Goal: Task Accomplishment & Management: Complete application form

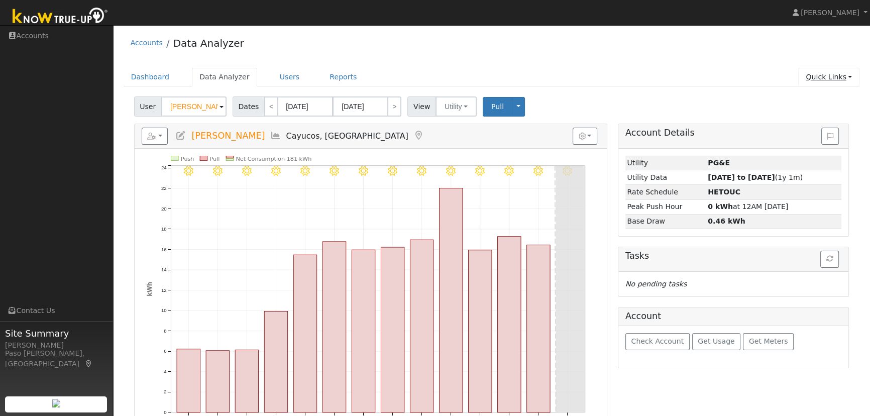
click at [841, 78] on link "Quick Links" at bounding box center [828, 77] width 61 height 19
click at [791, 101] on link "Quick Add" at bounding box center [809, 98] width 102 height 14
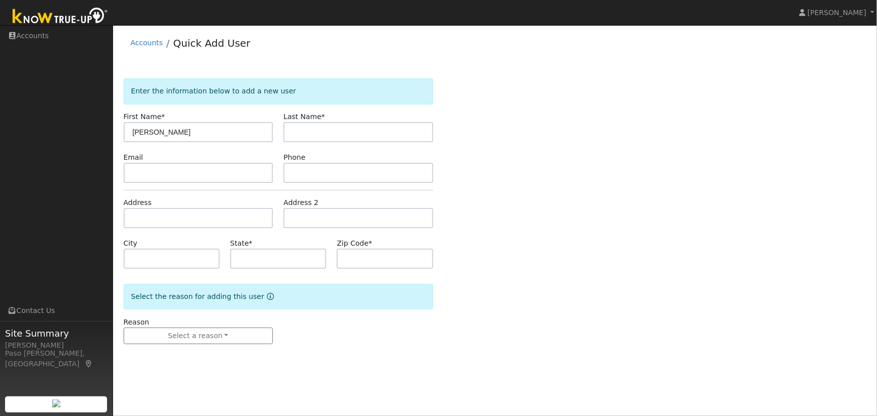
type input "[PERSON_NAME]"
click at [171, 222] on input "text" at bounding box center [199, 218] width 150 height 20
paste input "9 P"
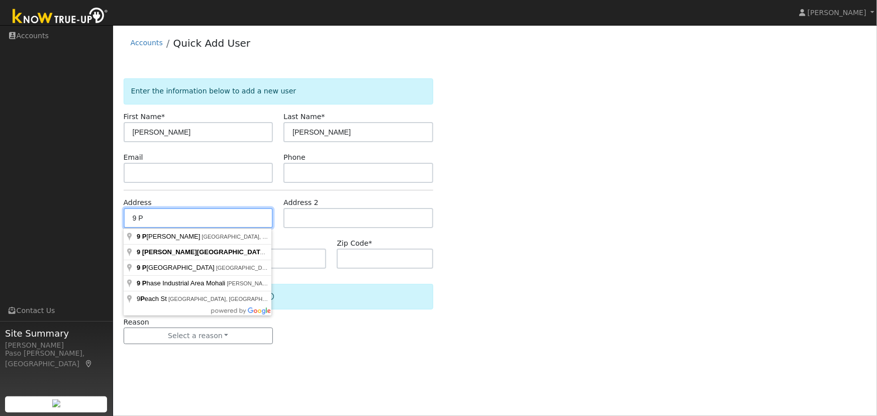
drag, startPoint x: 146, startPoint y: 217, endPoint x: 129, endPoint y: 217, distance: 16.6
click at [129, 217] on input "9 P" at bounding box center [199, 218] width 150 height 20
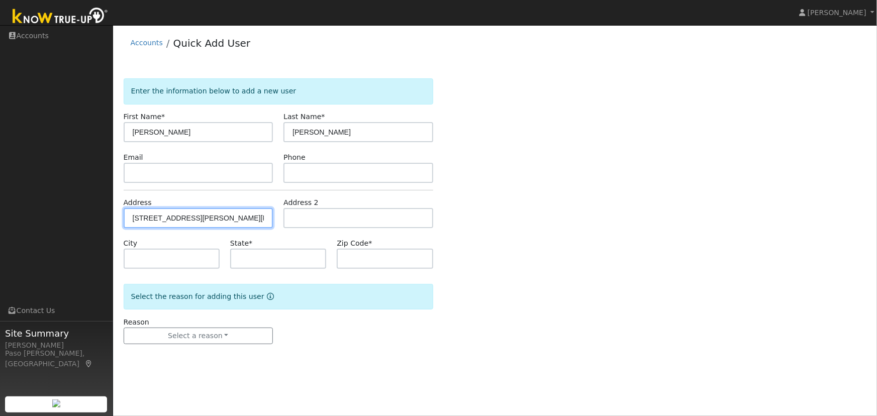
type input "4675 Parkhill Road"
type input "Santa Margarita"
type input "CA"
type input "93453"
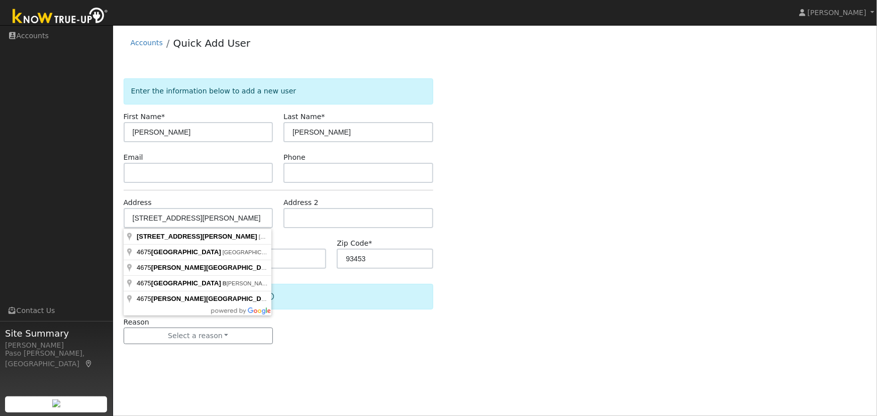
click at [470, 385] on div "User Profile First name Last name Email Email Notifications No Emails No Emails…" at bounding box center [495, 220] width 764 height 391
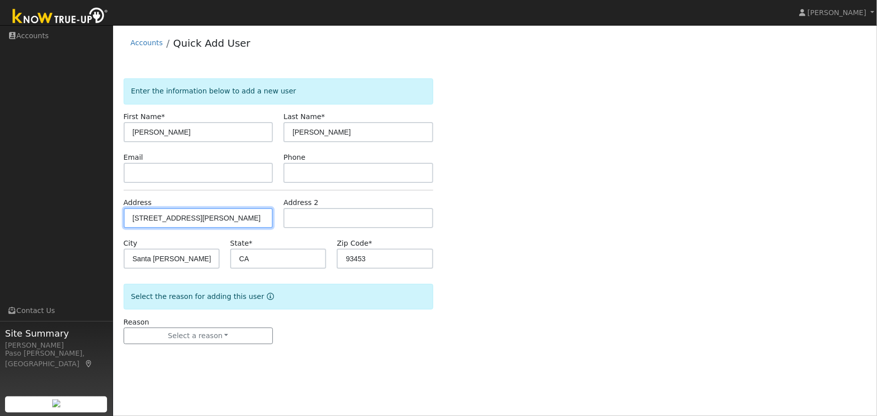
click at [211, 219] on input "4675 Parkhill Road #B" at bounding box center [199, 218] width 150 height 20
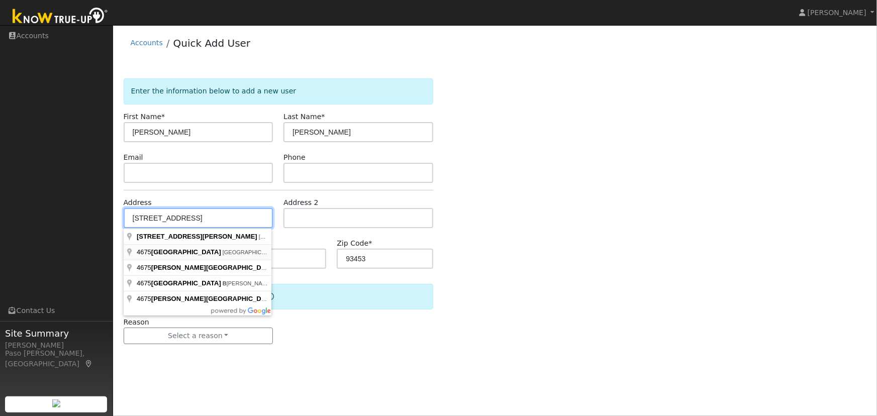
type input "Park Hill Road"
type input "93420"
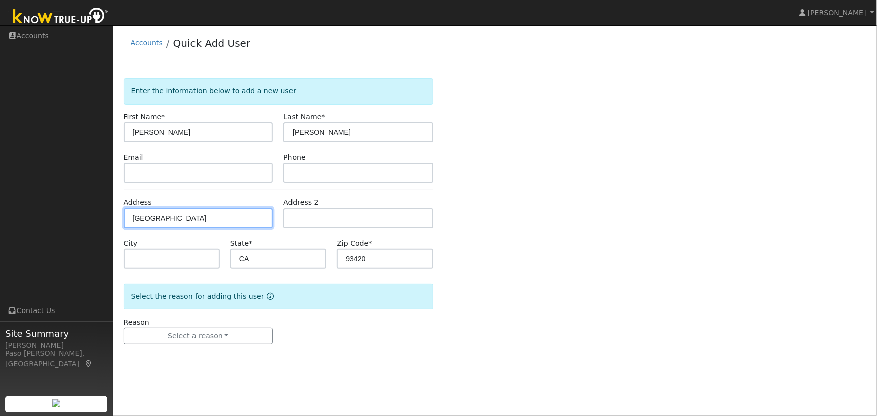
drag, startPoint x: 216, startPoint y: 216, endPoint x: 101, endPoint y: 222, distance: 114.2
click at [101, 222] on div "Ben Schillig Ben Schillig Profile Help Center Terms Of Service See What's New L…" at bounding box center [438, 220] width 877 height 391
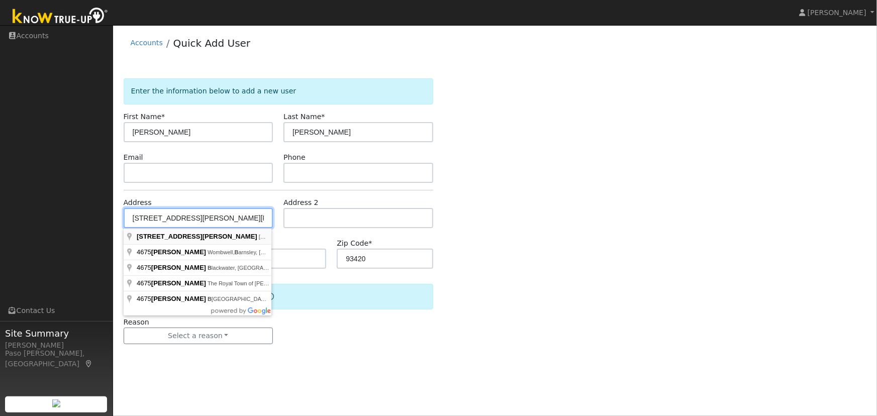
type input "[STREET_ADDRESS][PERSON_NAME]"
type input "Santa Margarita"
type input "93453"
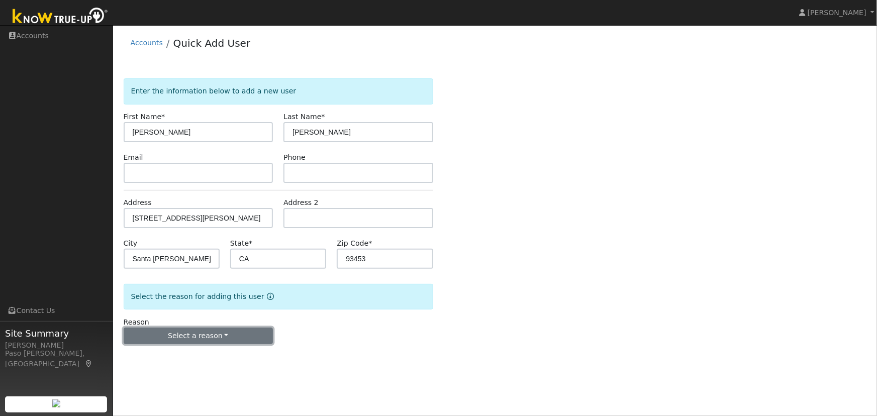
click at [229, 332] on button "Select a reason" at bounding box center [199, 336] width 150 height 17
click at [154, 355] on link "New lead" at bounding box center [179, 356] width 111 height 14
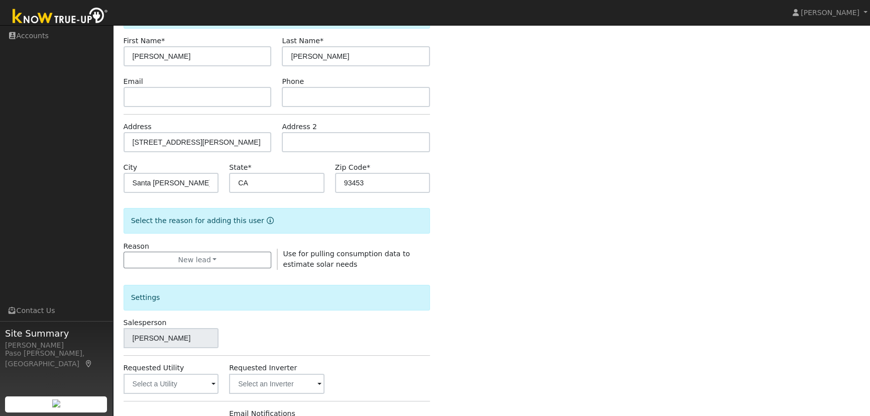
scroll to position [234, 0]
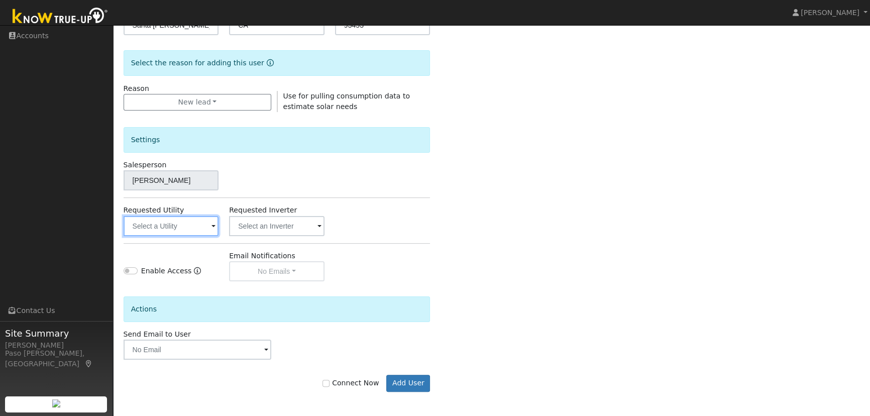
click at [149, 226] on input "text" at bounding box center [171, 226] width 95 height 20
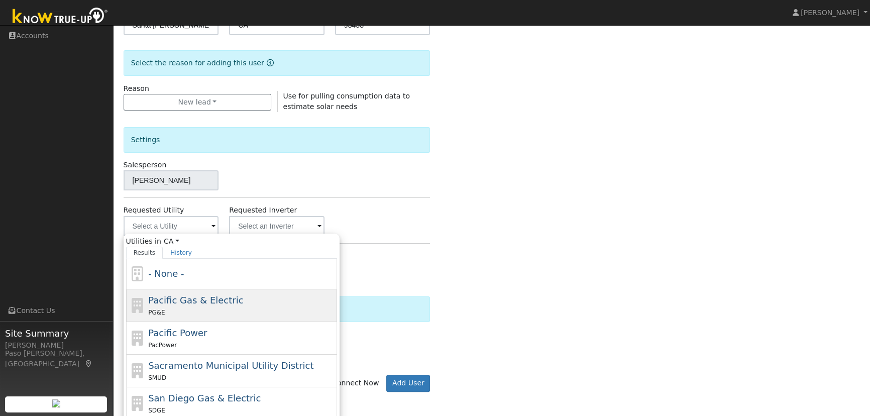
click at [170, 295] on span "Pacific Gas & Electric" at bounding box center [195, 300] width 95 height 11
type input "Pacific Gas & Electric"
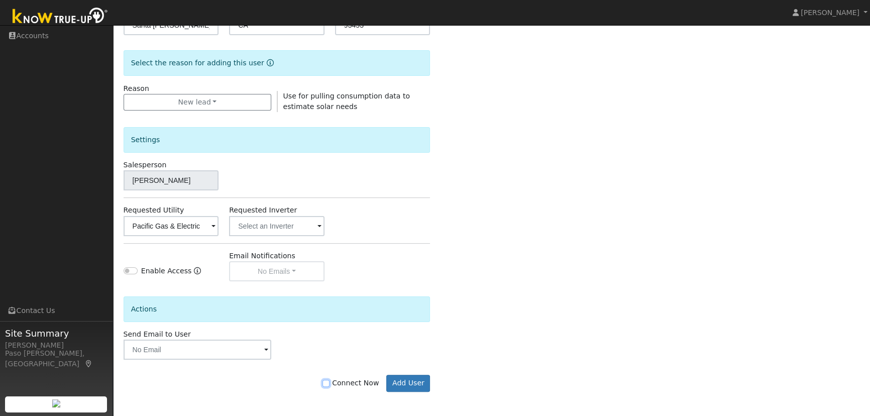
drag, startPoint x: 336, startPoint y: 382, endPoint x: 392, endPoint y: 395, distance: 57.7
click at [330, 383] on input "Connect Now" at bounding box center [326, 383] width 7 height 7
checkbox input "true"
click at [421, 391] on form "Enter the information below to add a new user First Name * Kim Last Name * Engd…" at bounding box center [277, 128] width 307 height 567
click at [408, 380] on button "Add User" at bounding box center [408, 383] width 44 height 17
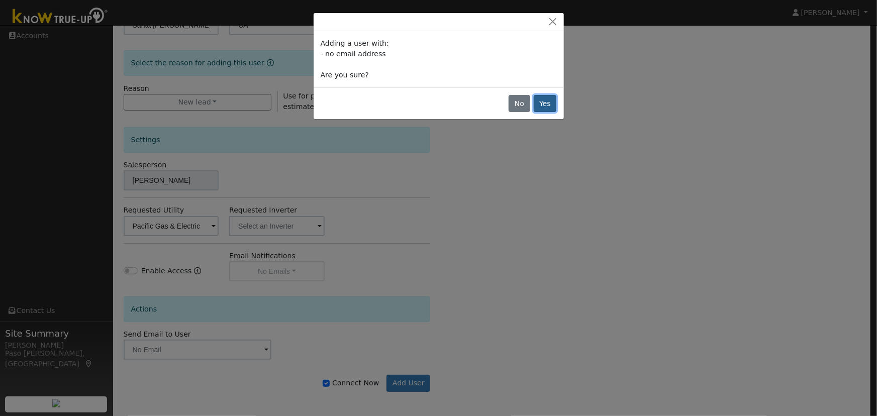
click at [540, 106] on button "Yes" at bounding box center [545, 103] width 23 height 17
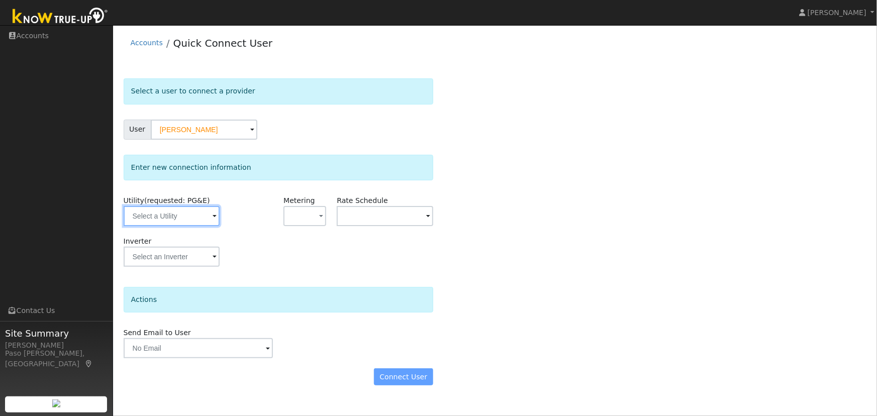
click at [172, 214] on input "text" at bounding box center [172, 216] width 96 height 20
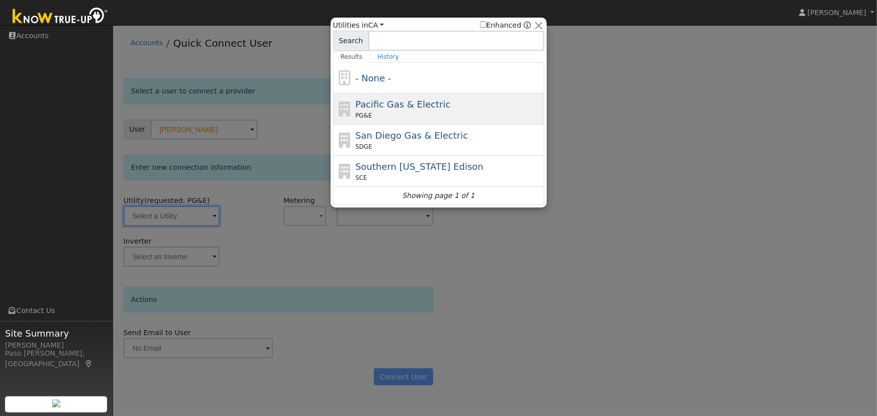
click at [420, 107] on span "Pacific Gas & Electric" at bounding box center [402, 104] width 95 height 11
type input "PG&E"
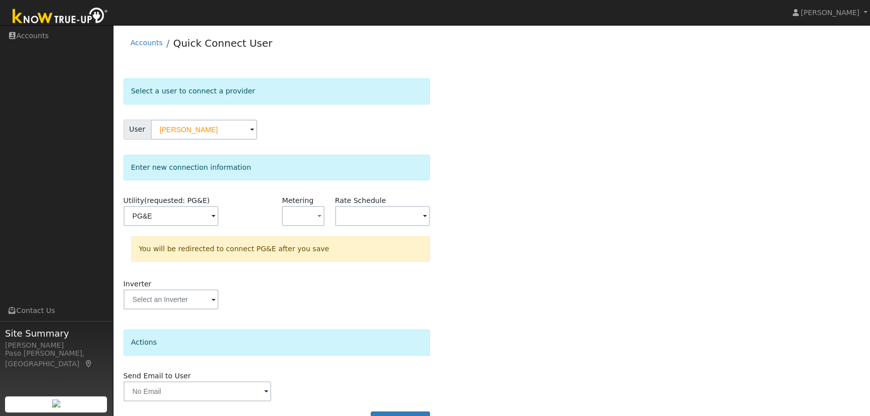
click at [544, 205] on div "Select a user to connect a provider User [PERSON_NAME] Account Default Account …" at bounding box center [492, 258] width 737 height 360
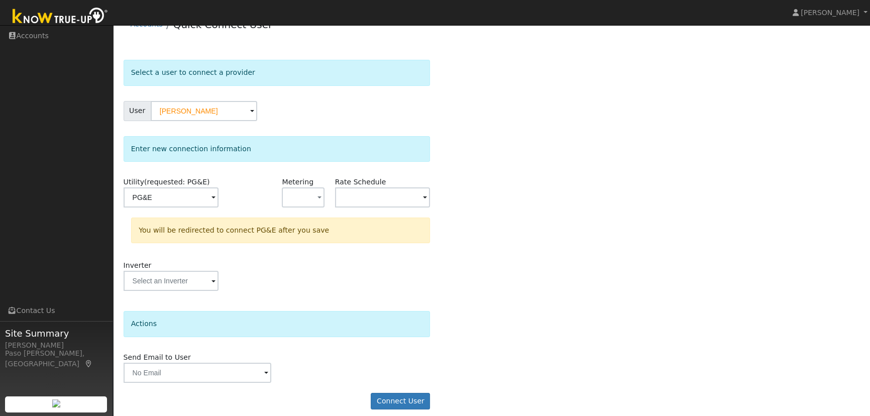
scroll to position [27, 0]
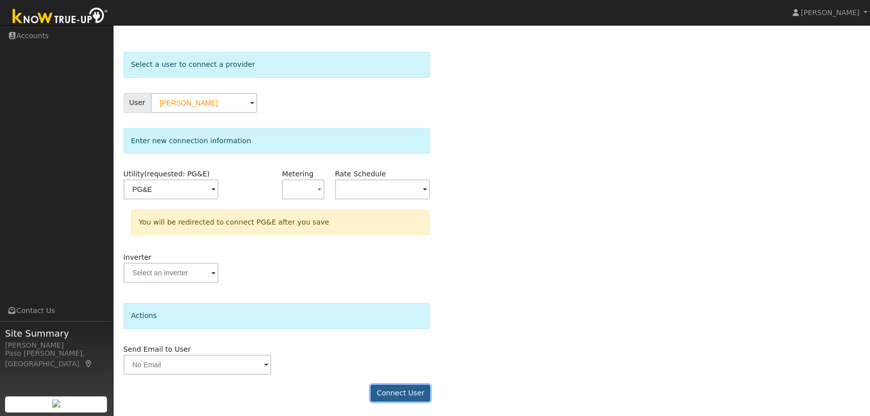
click at [405, 389] on button "Connect User" at bounding box center [400, 393] width 59 height 17
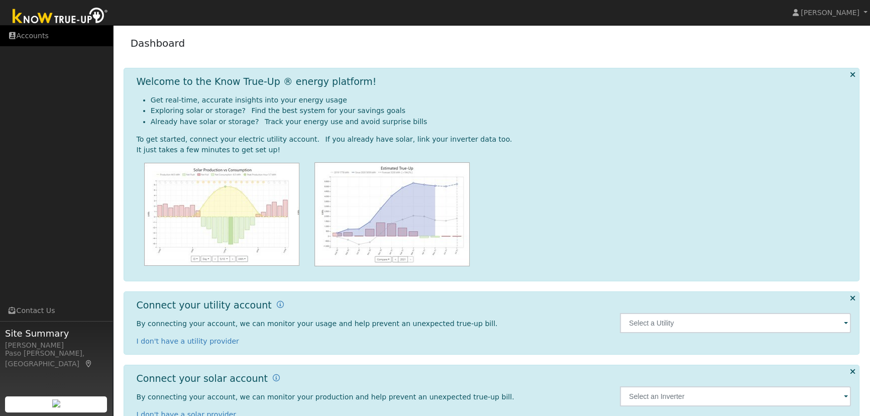
click at [23, 36] on link "Accounts" at bounding box center [56, 36] width 113 height 21
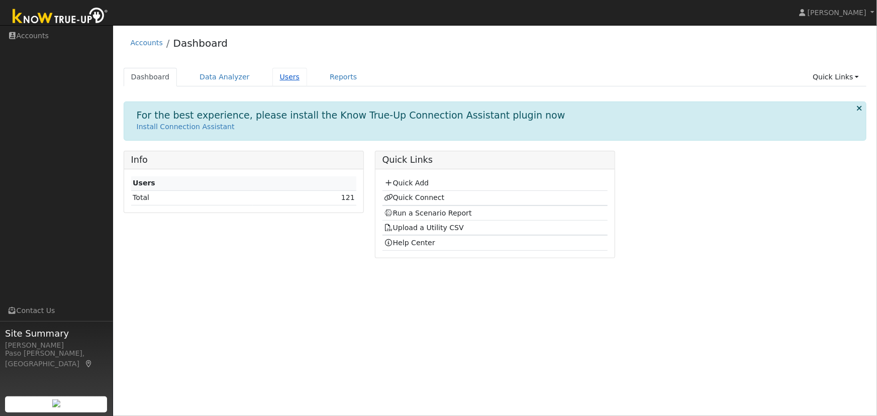
click at [272, 76] on link "Users" at bounding box center [289, 77] width 35 height 19
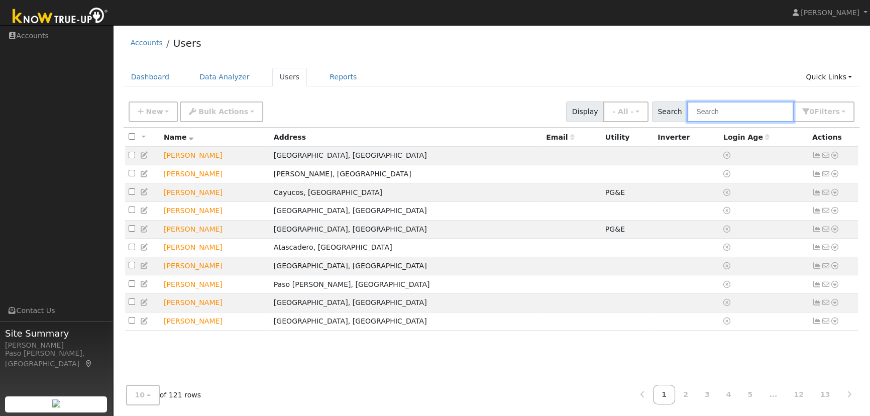
click at [749, 111] on input "text" at bounding box center [740, 111] width 107 height 21
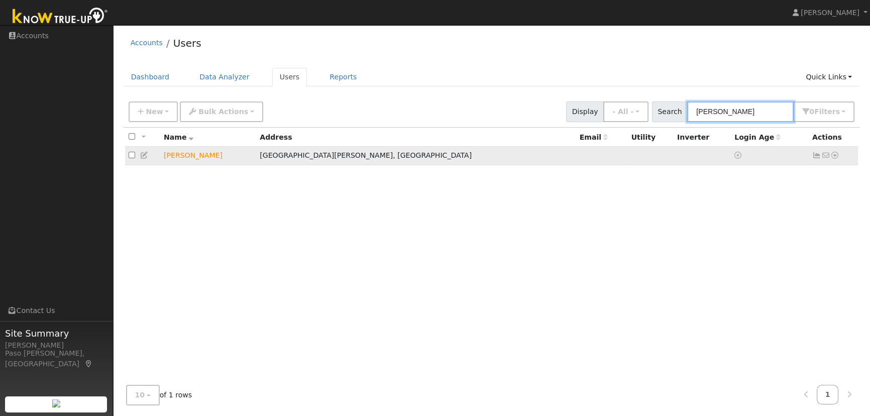
type input "engdahl"
click at [834, 158] on icon at bounding box center [834, 155] width 9 height 7
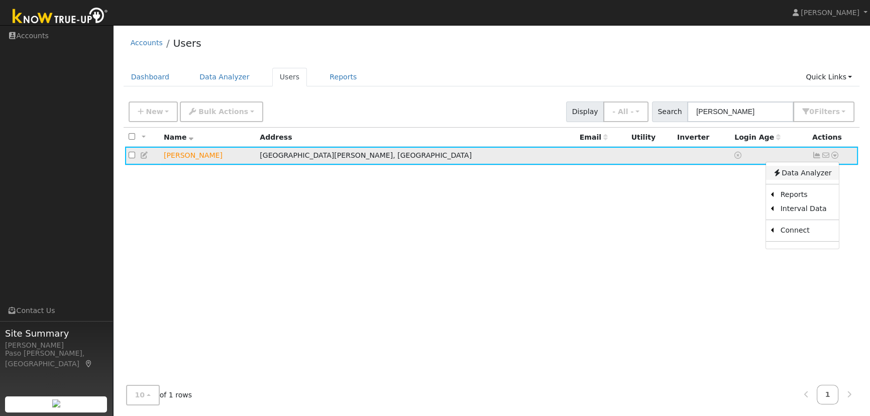
click at [803, 176] on link "Data Analyzer" at bounding box center [802, 173] width 73 height 14
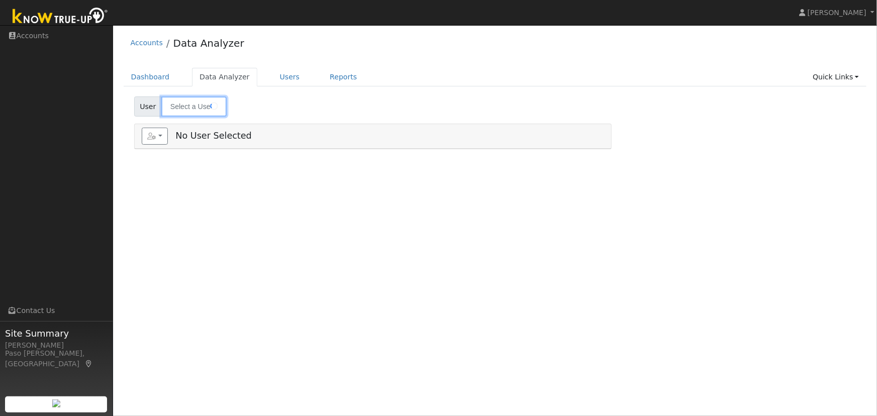
type input "[PERSON_NAME]"
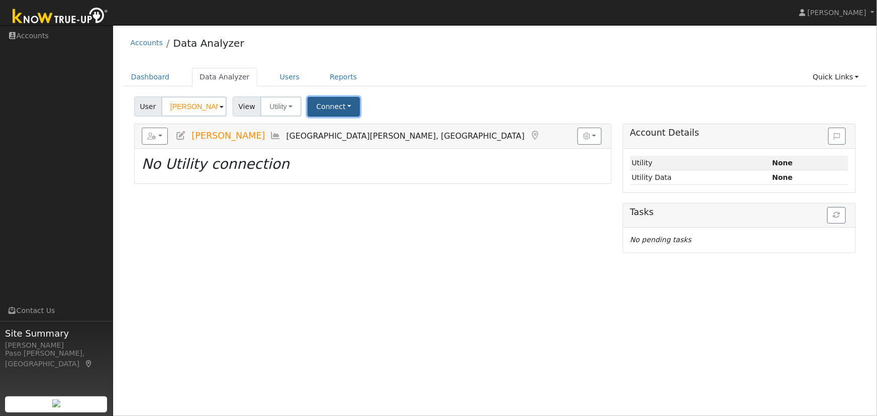
click at [311, 109] on button "Connect" at bounding box center [333, 107] width 52 height 20
click at [330, 145] on link "Quick Connect" at bounding box center [347, 150] width 78 height 14
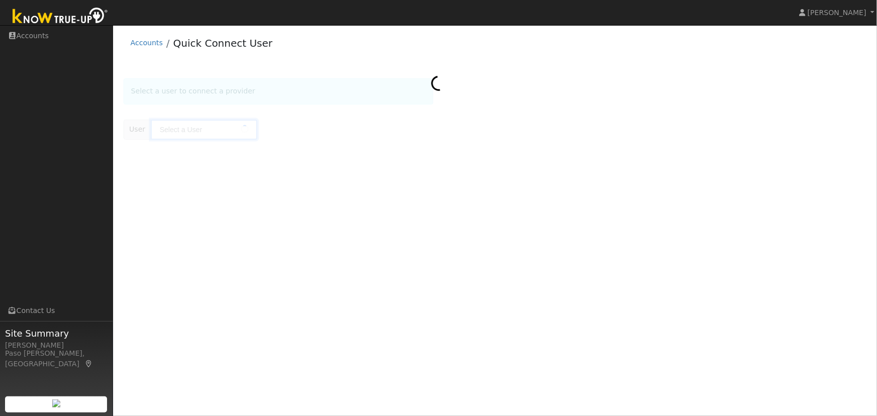
type input "[PERSON_NAME]"
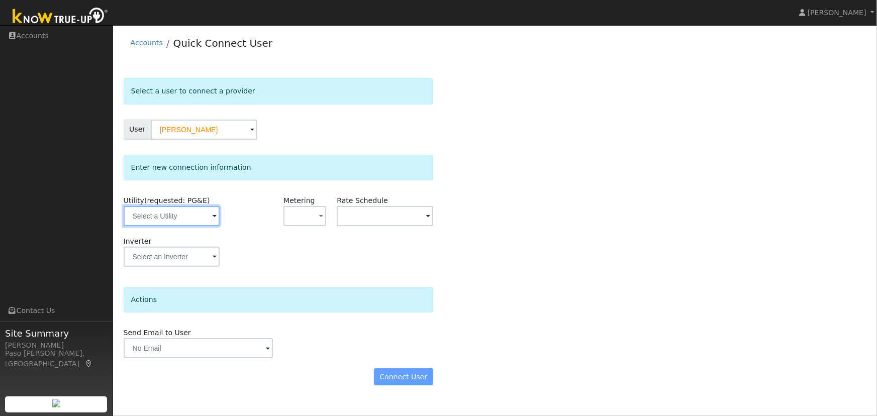
click at [190, 221] on input "text" at bounding box center [172, 216] width 96 height 20
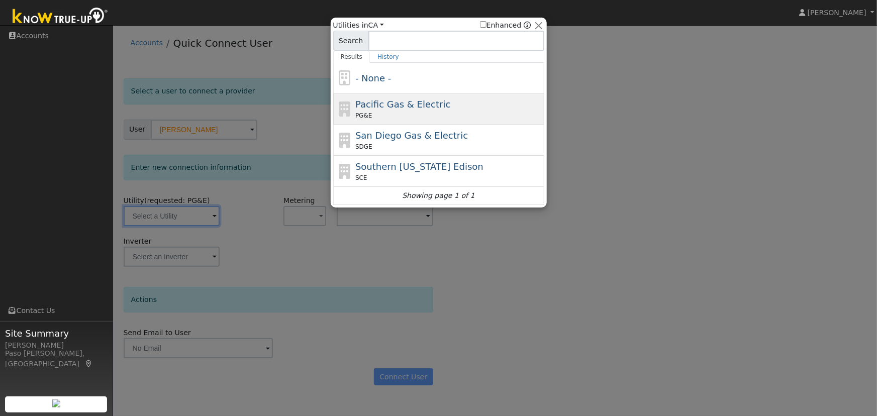
click at [390, 106] on span "Pacific Gas & Electric" at bounding box center [402, 104] width 95 height 11
type input "PG&E"
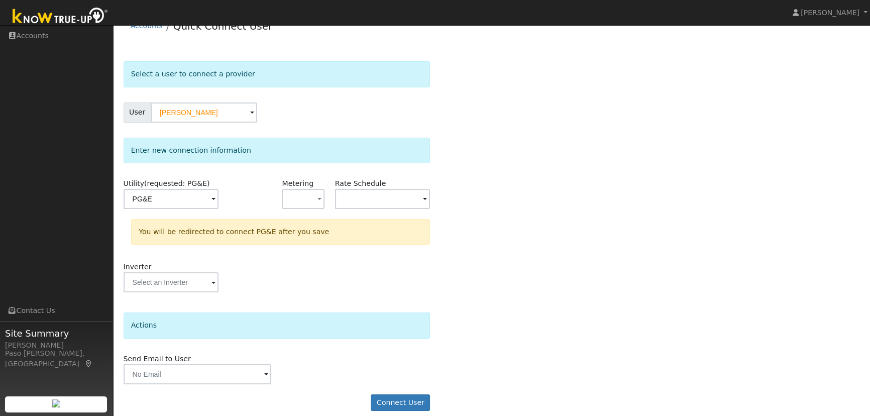
scroll to position [27, 0]
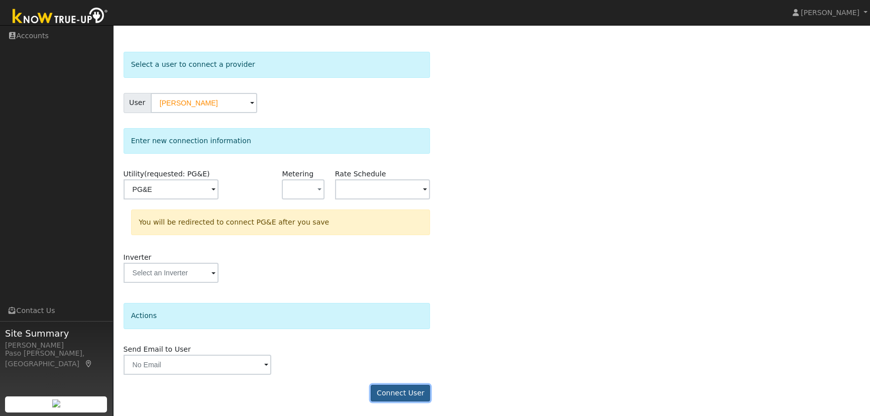
click at [397, 394] on button "Connect User" at bounding box center [400, 393] width 59 height 17
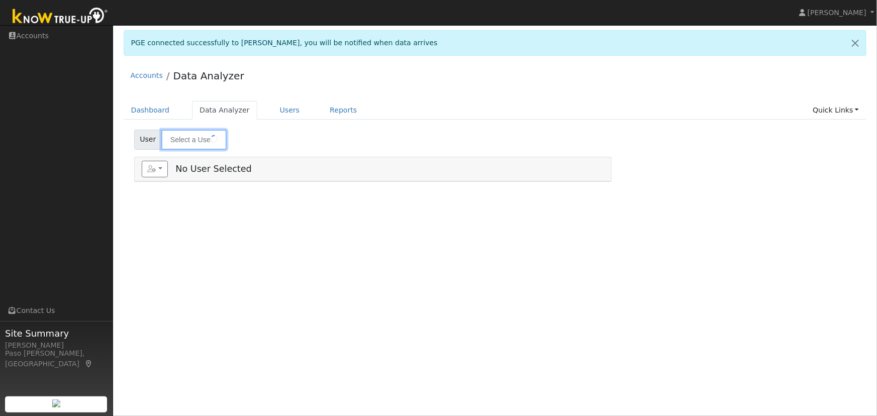
type input "[PERSON_NAME]"
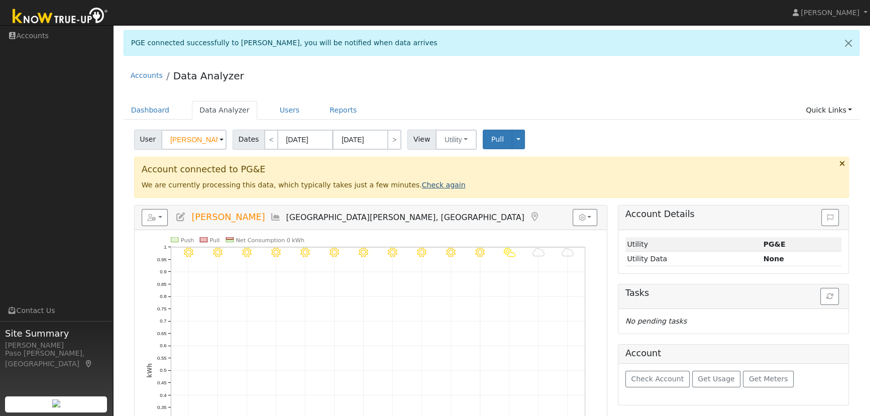
click at [422, 186] on link "Check again" at bounding box center [444, 185] width 44 height 8
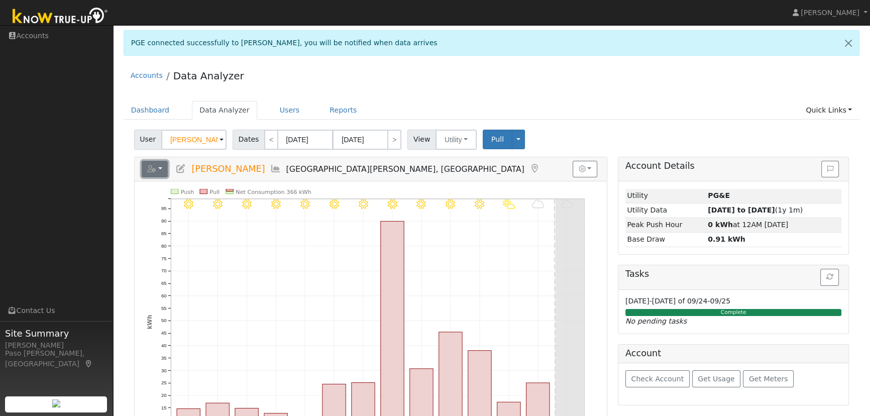
click at [154, 168] on icon "button" at bounding box center [151, 168] width 9 height 7
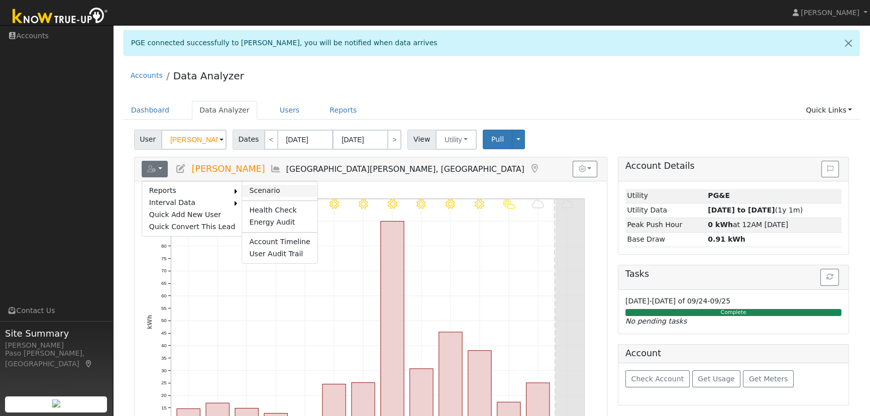
click at [267, 187] on link "Scenario" at bounding box center [279, 191] width 75 height 12
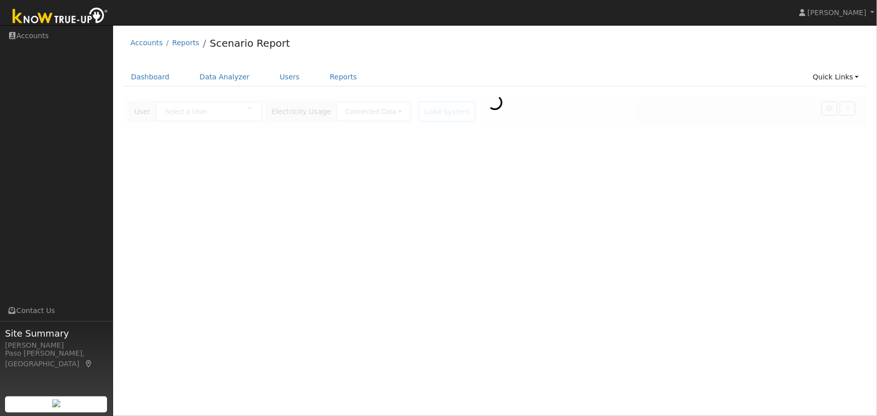
type input "[PERSON_NAME]"
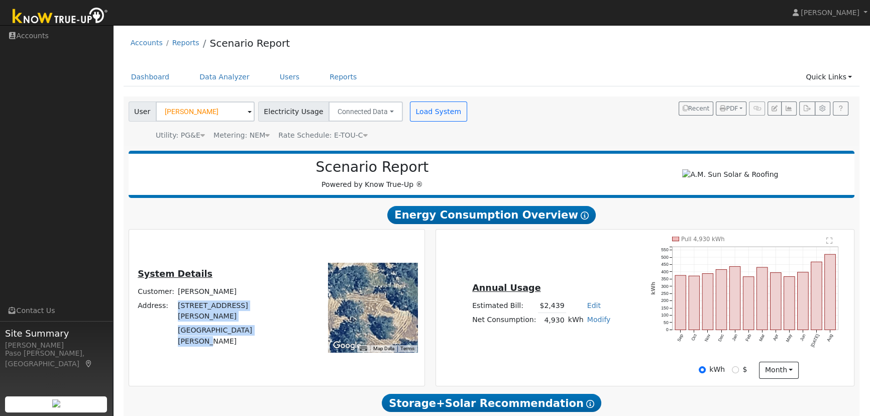
drag, startPoint x: 188, startPoint y: 318, endPoint x: 275, endPoint y: 330, distance: 88.2
click at [275, 330] on tbody "Customer: [PERSON_NAME] Address: [STREET_ADDRESS][PERSON_NAME][PERSON_NAME]" at bounding box center [216, 317] width 160 height 64
copy tbody "[STREET_ADDRESS][PERSON_NAME][PERSON_NAME]"
